Goal: Task Accomplishment & Management: Manage account settings

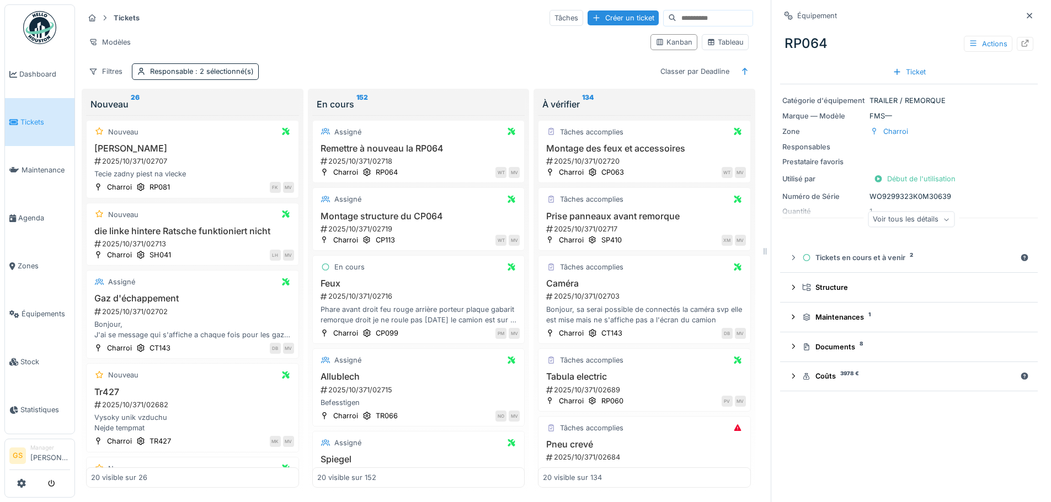
scroll to position [55, 0]
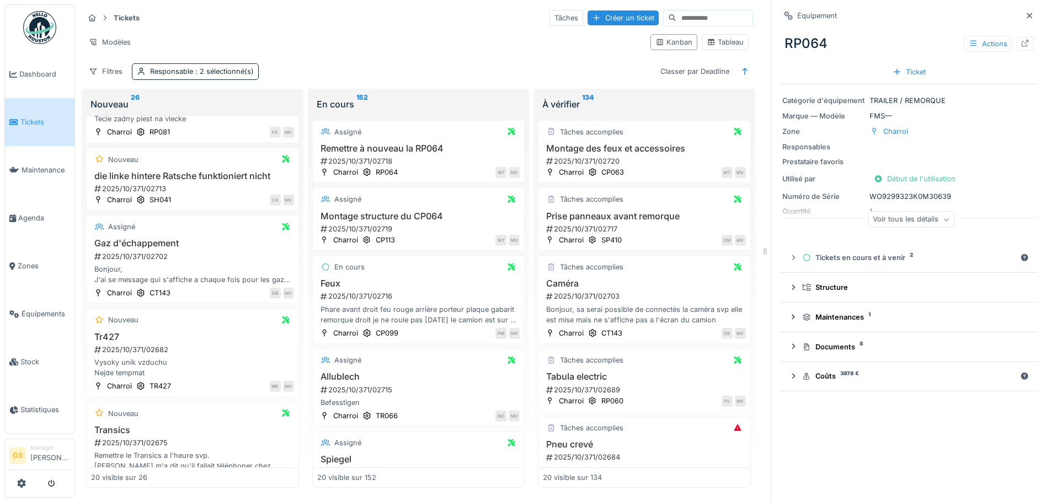
click at [42, 117] on span "Tickets" at bounding box center [45, 122] width 50 height 10
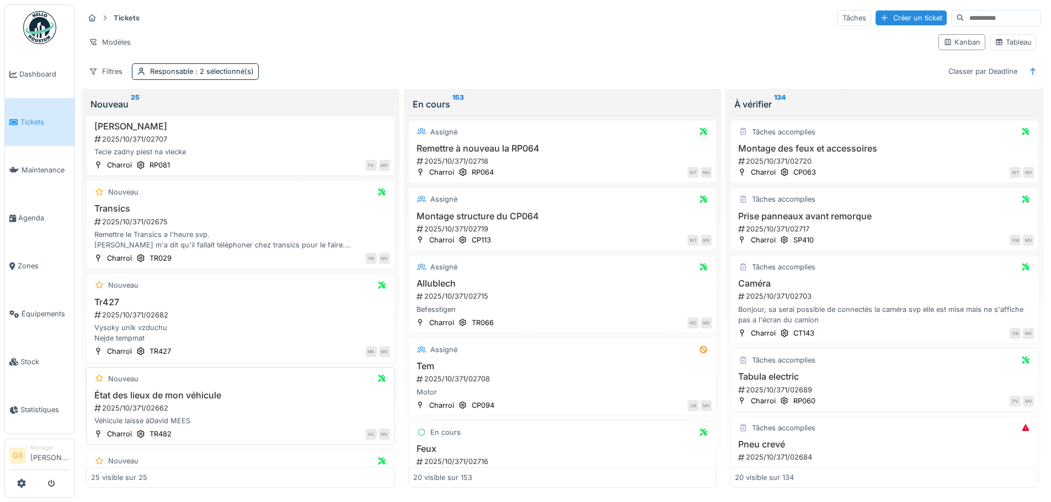
scroll to position [71, 0]
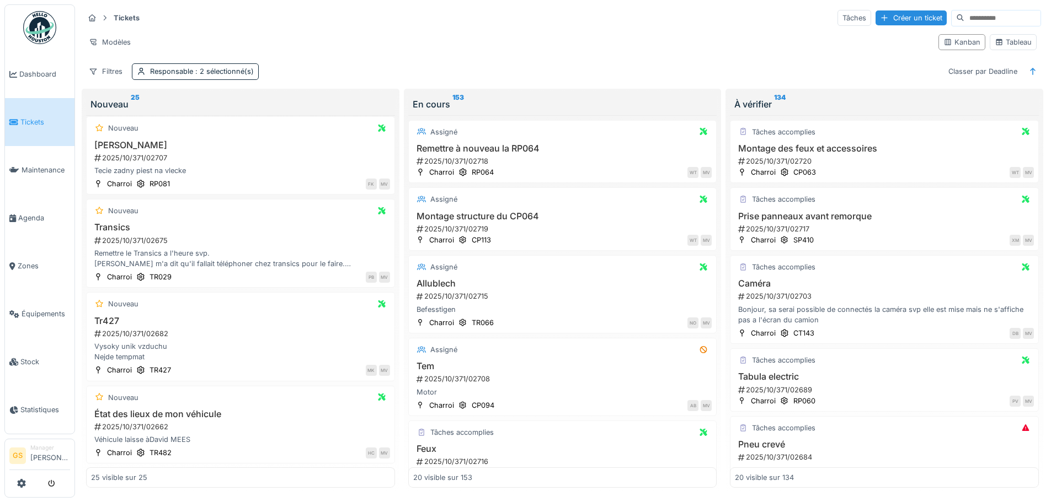
click at [26, 118] on span "Tickets" at bounding box center [45, 122] width 50 height 10
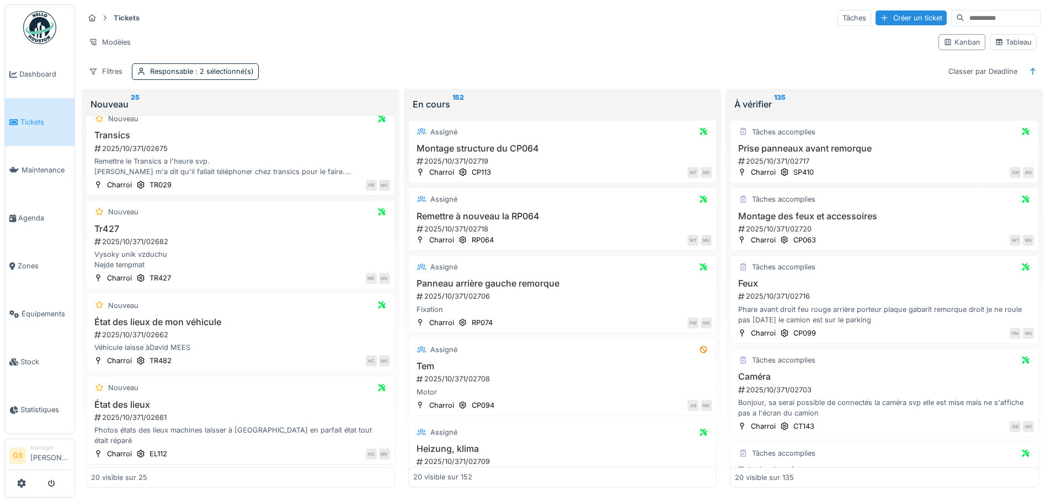
scroll to position [221, 0]
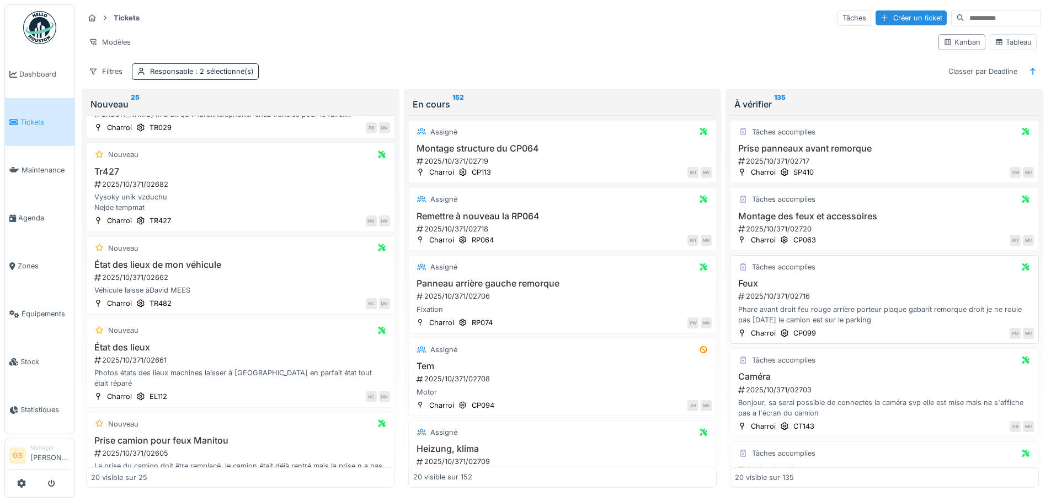
click at [763, 296] on div "2025/10/371/02716" at bounding box center [885, 296] width 297 height 10
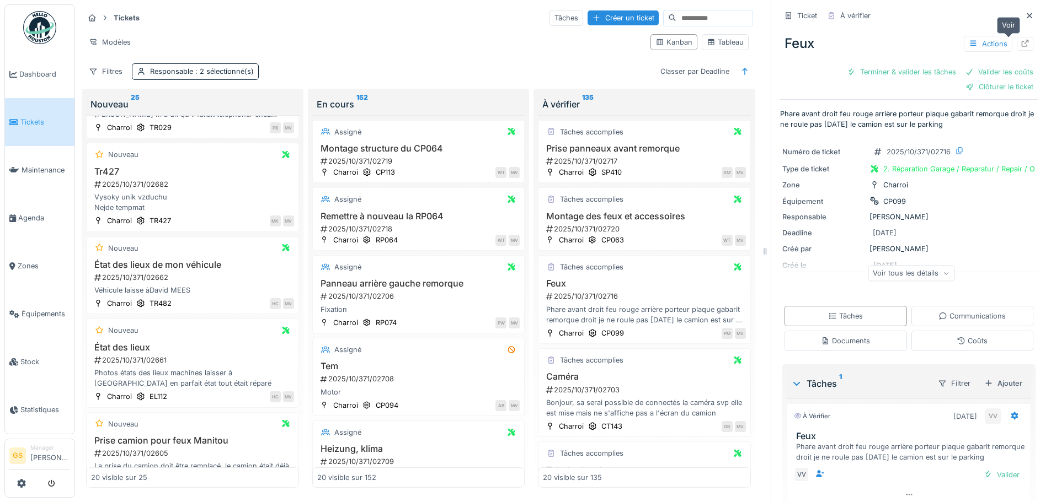
click at [1020, 44] on icon at bounding box center [1024, 43] width 9 height 7
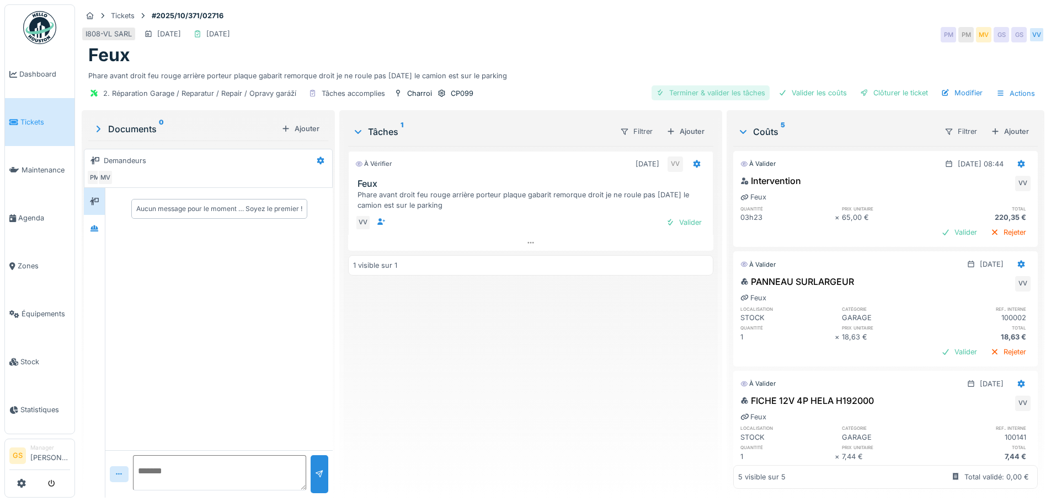
click at [719, 90] on div "Terminer & valider les tâches" at bounding box center [710, 92] width 118 height 15
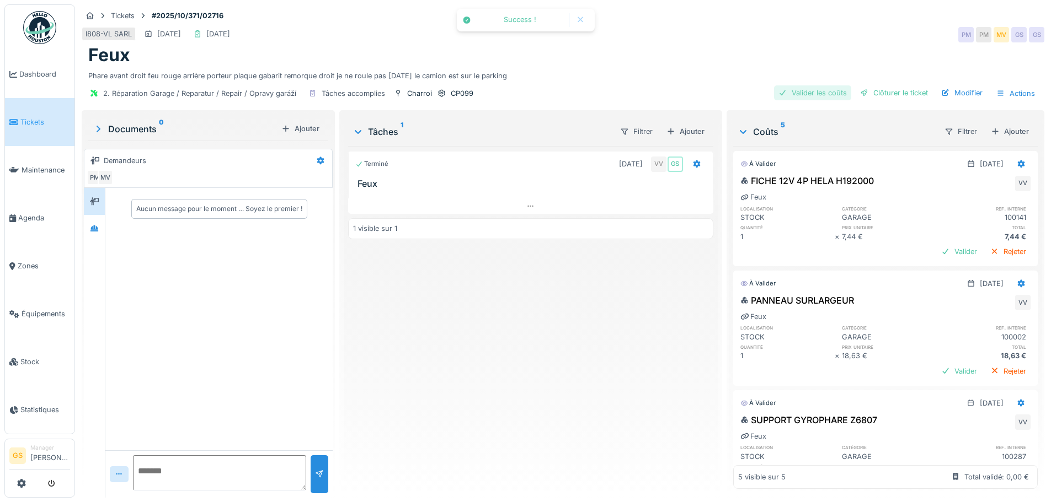
click at [795, 89] on div "Valider les coûts" at bounding box center [812, 92] width 77 height 15
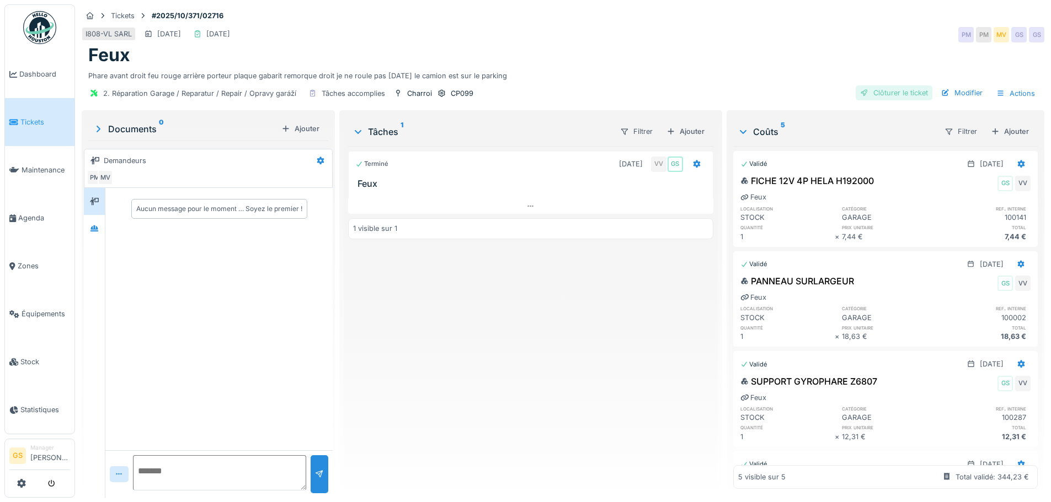
click at [875, 92] on div "Clôturer le ticket" at bounding box center [894, 92] width 77 height 15
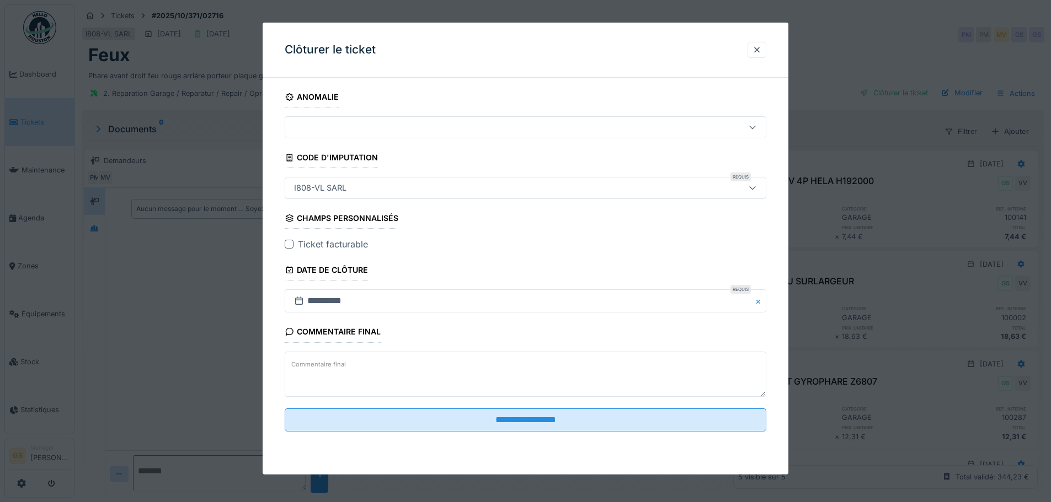
click at [289, 240] on div at bounding box center [289, 244] width 9 height 9
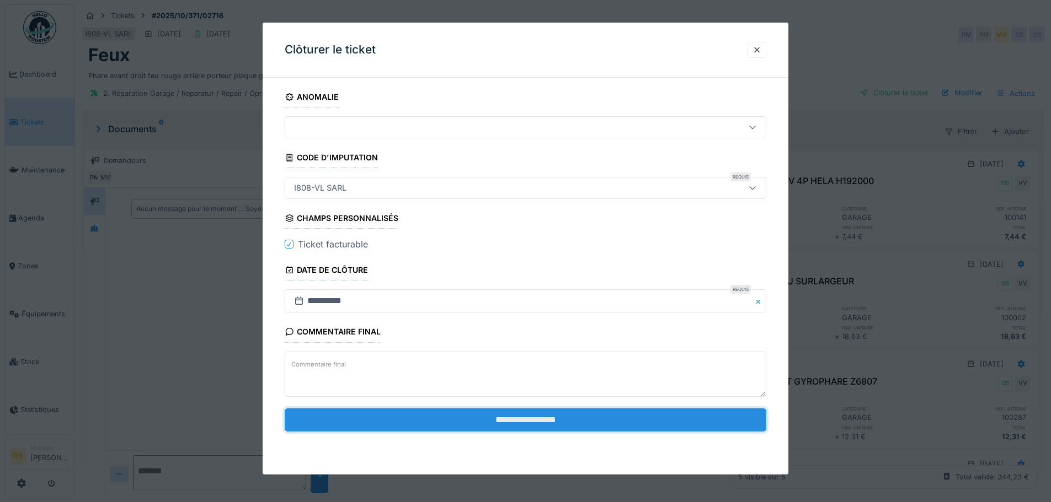
click at [489, 418] on input "**********" at bounding box center [526, 420] width 482 height 23
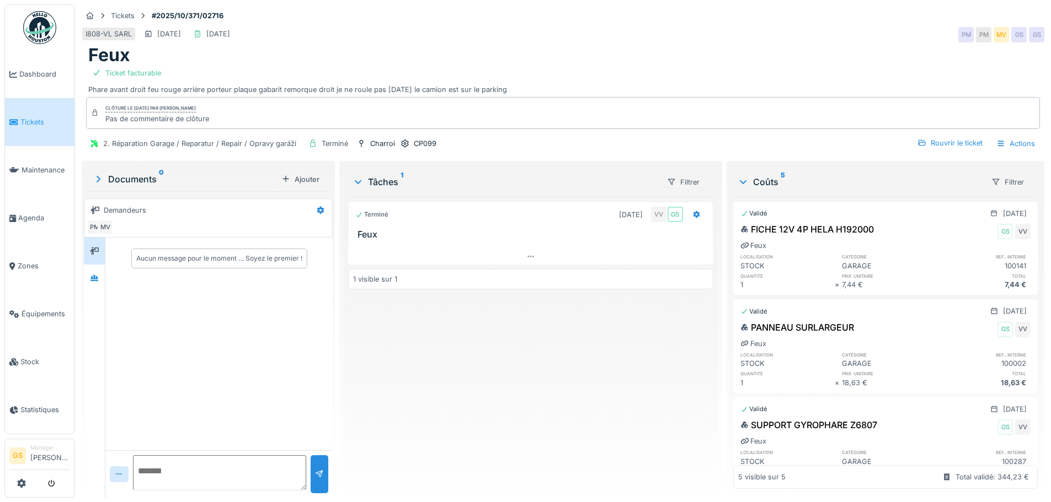
click at [22, 117] on span "Tickets" at bounding box center [45, 122] width 50 height 10
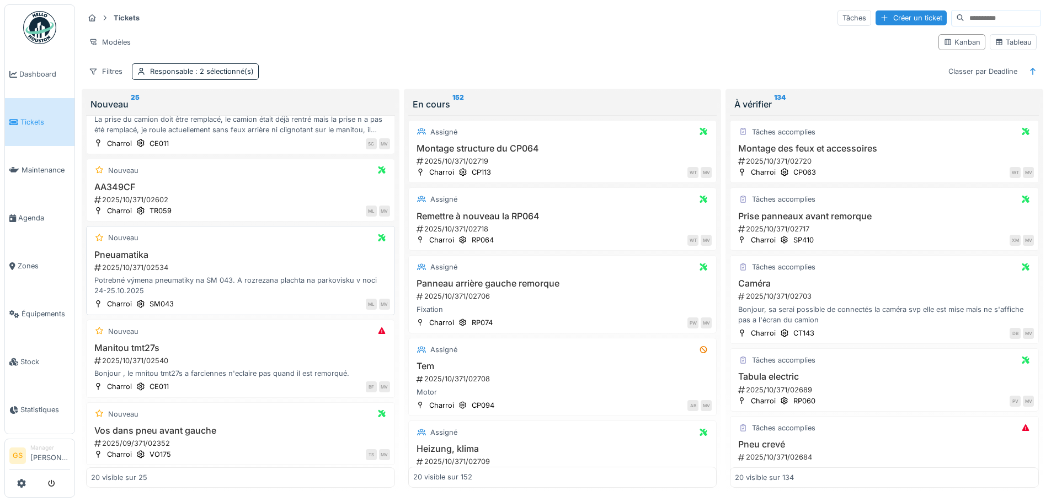
scroll to position [607, 0]
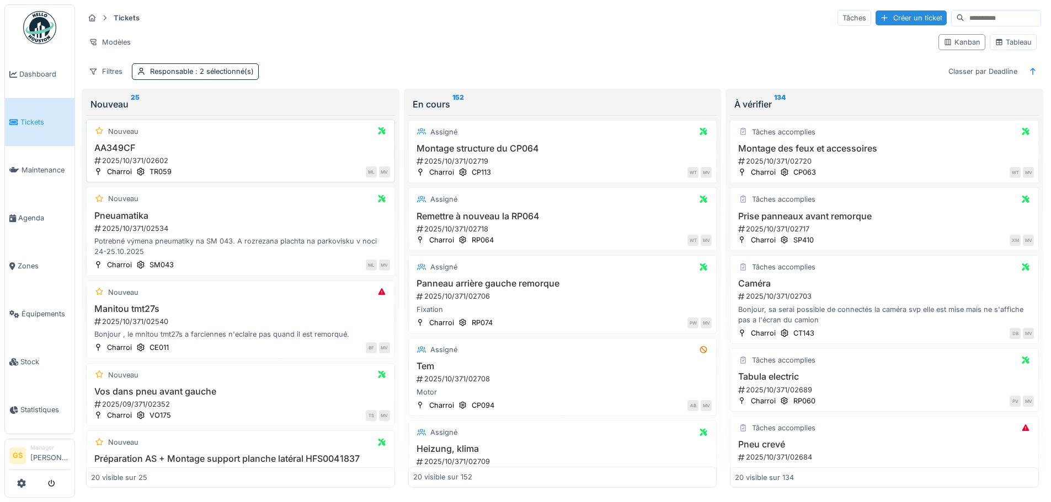
click at [131, 156] on div "2025/10/371/02602" at bounding box center [241, 161] width 297 height 10
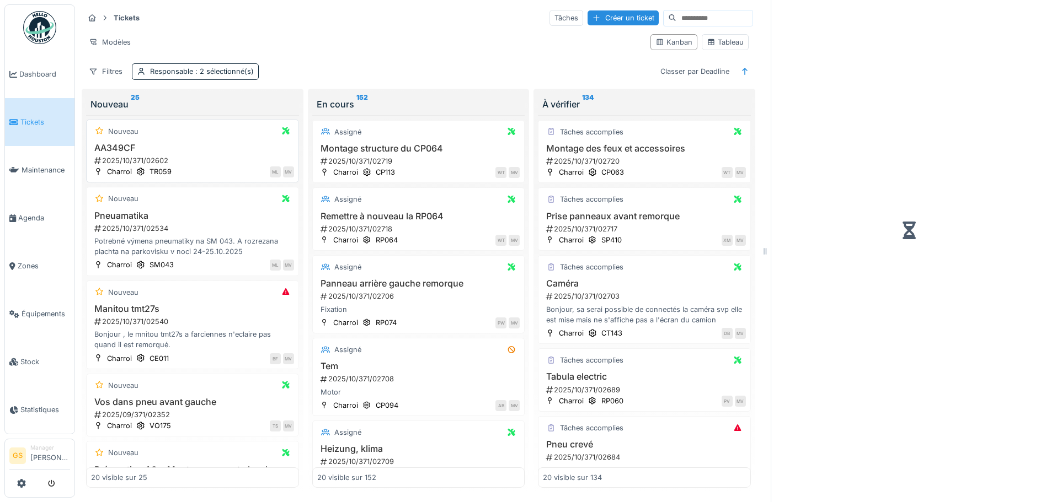
scroll to position [617, 0]
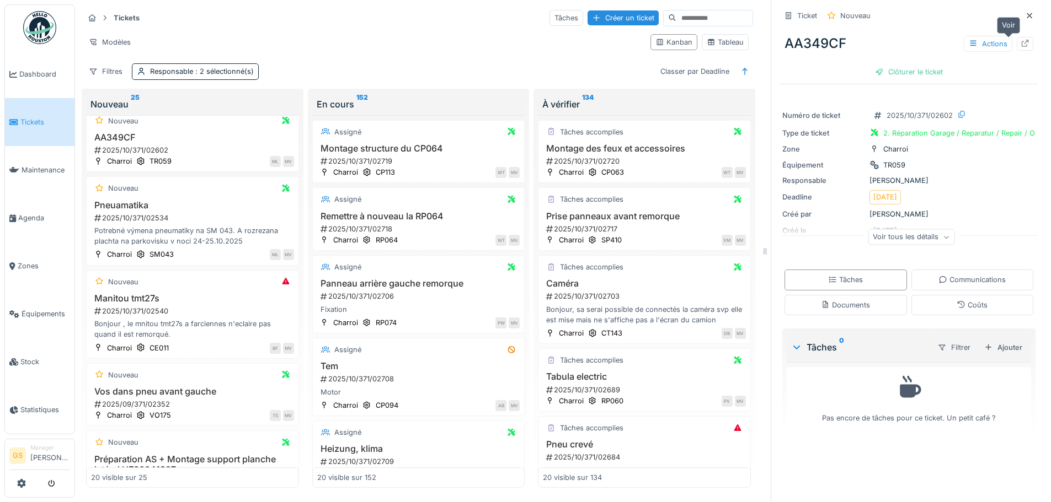
click at [1022, 42] on icon at bounding box center [1025, 43] width 7 height 7
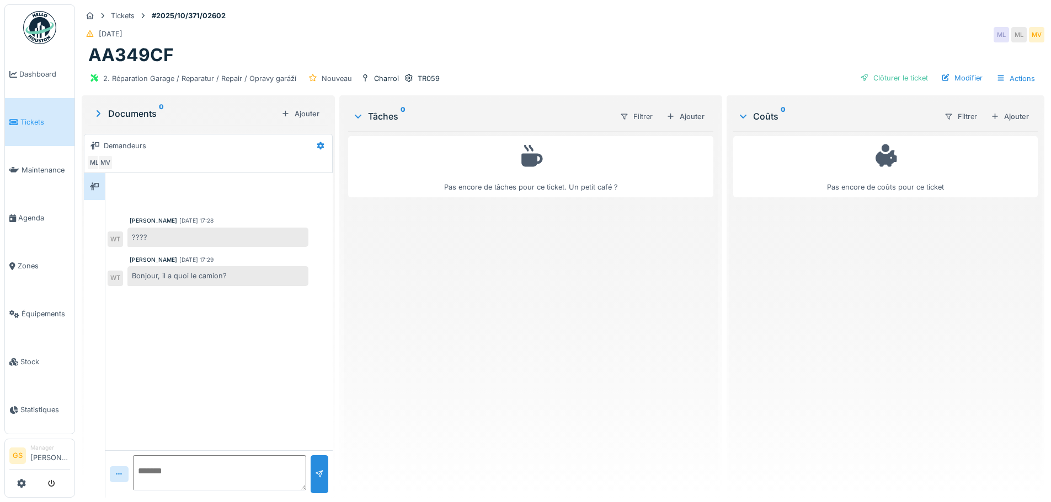
click at [29, 122] on span "Tickets" at bounding box center [45, 122] width 50 height 10
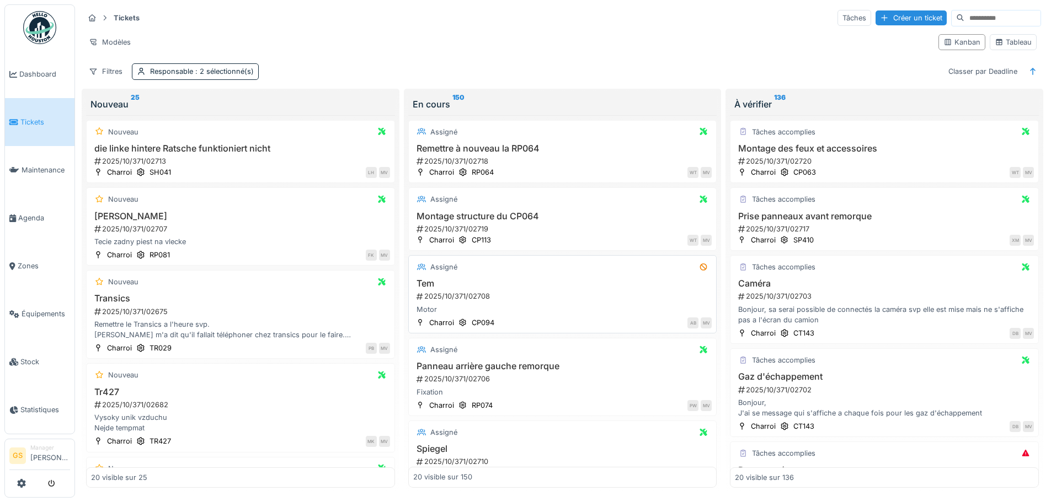
click at [463, 295] on div "2025/10/371/02708" at bounding box center [563, 296] width 297 height 10
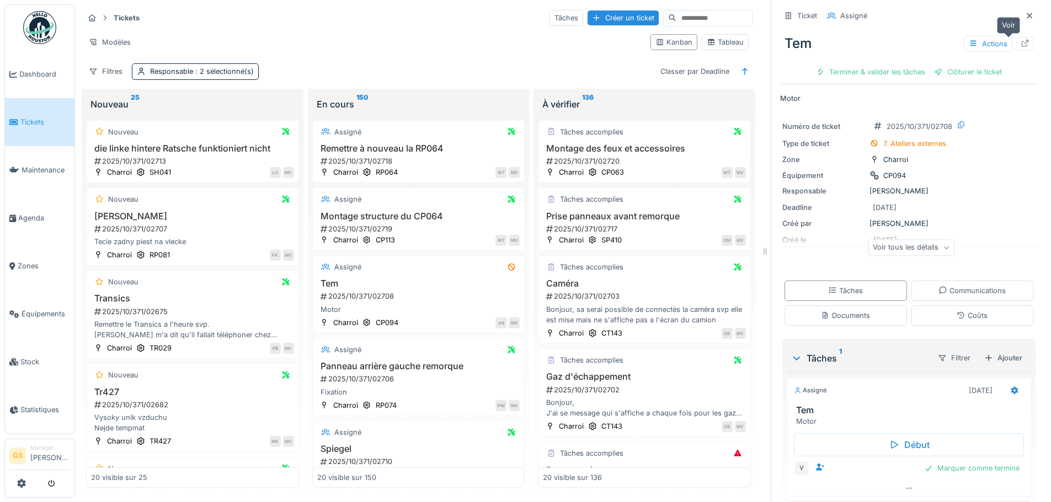
click at [1017, 38] on div at bounding box center [1025, 44] width 17 height 14
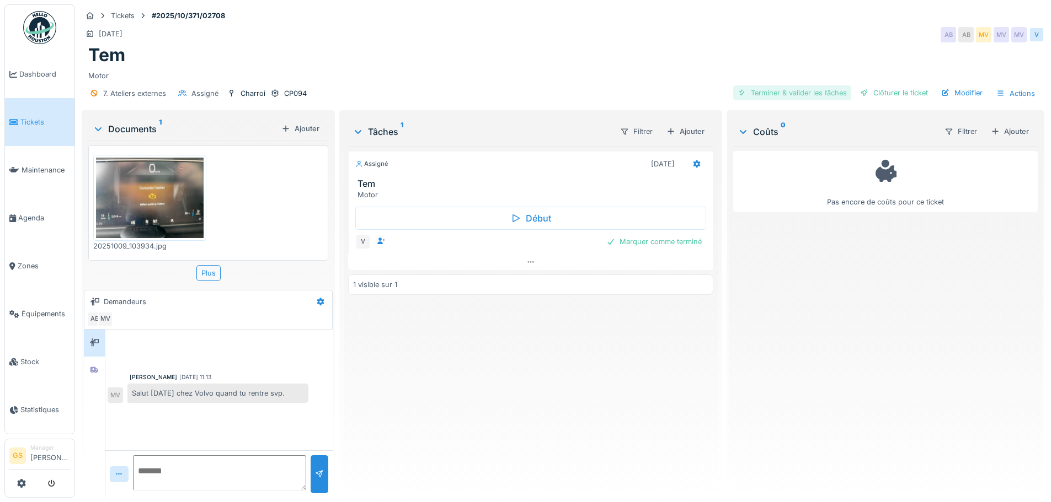
click at [787, 92] on div "Terminer & valider les tâches" at bounding box center [792, 92] width 118 height 15
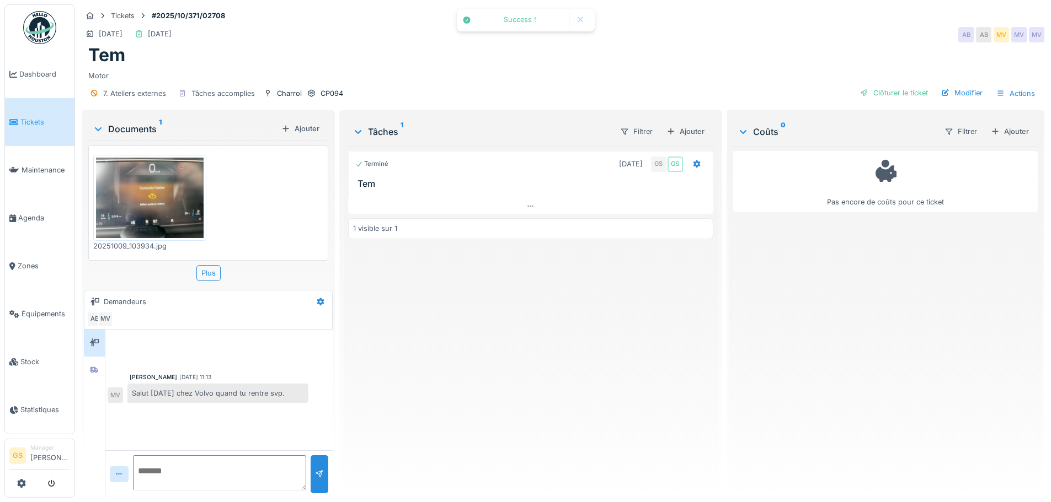
click at [25, 112] on link "Tickets" at bounding box center [39, 122] width 69 height 48
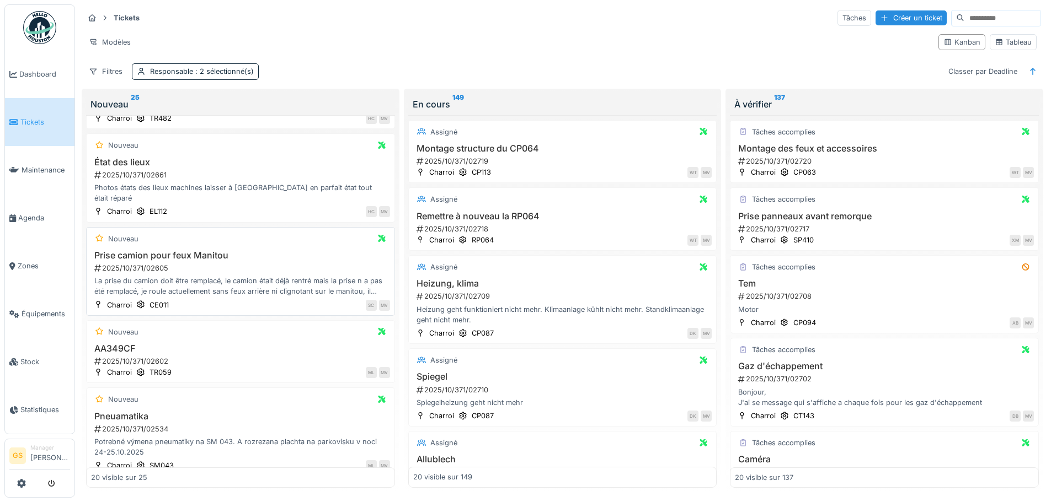
scroll to position [441, 0]
